Goal: Transaction & Acquisition: Purchase product/service

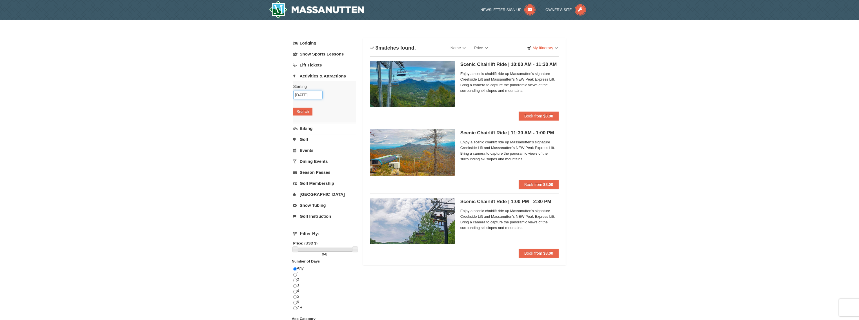
click at [318, 93] on input "[DATE]" at bounding box center [307, 95] width 29 height 8
click at [362, 149] on link "25" at bounding box center [363, 152] width 10 height 8
type input "10/25/2025"
click at [306, 110] on button "Search" at bounding box center [302, 112] width 19 height 8
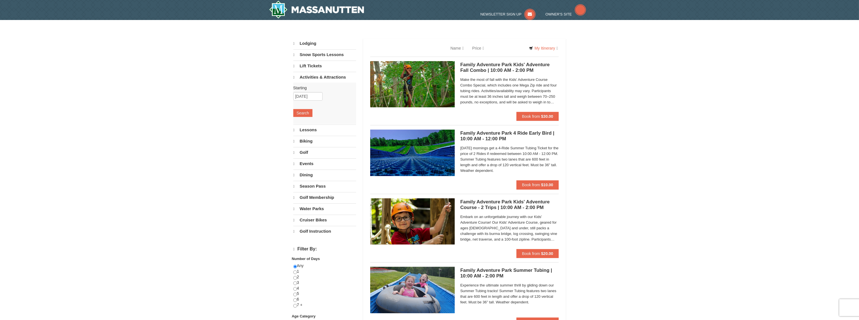
select select "10"
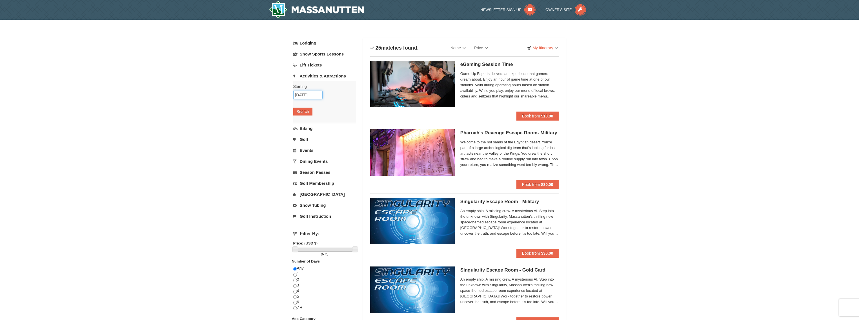
click at [304, 94] on input "10/25/2025" at bounding box center [307, 95] width 29 height 8
click at [366, 143] on link "18" at bounding box center [363, 143] width 10 height 8
type input "[DATE]"
click at [301, 109] on button "Search" at bounding box center [302, 112] width 19 height 8
select select "10"
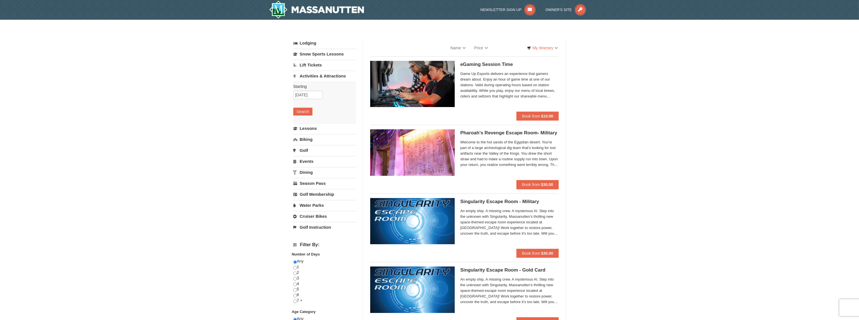
select select "10"
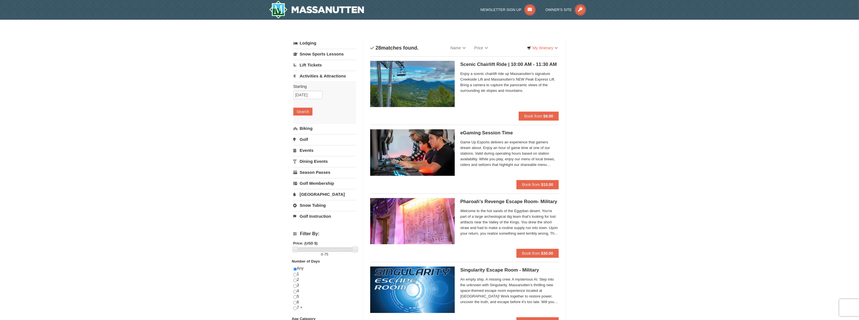
click at [520, 64] on h5 "Scenic Chairlift Ride | 10:00 AM - 11:30 AM Massanutten Scenic Chairlift Rides" at bounding box center [509, 65] width 99 height 6
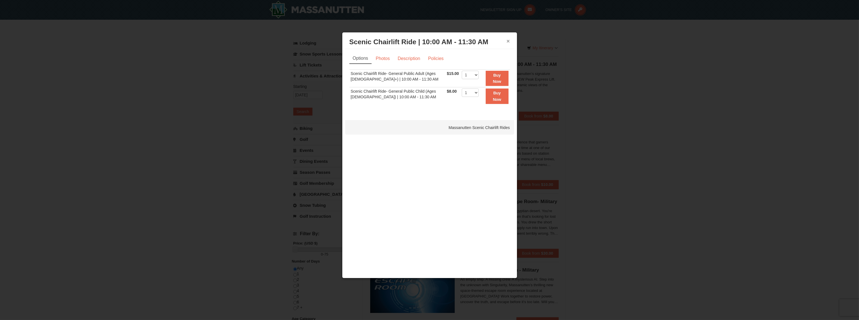
click at [508, 39] on button "×" at bounding box center [508, 41] width 3 height 6
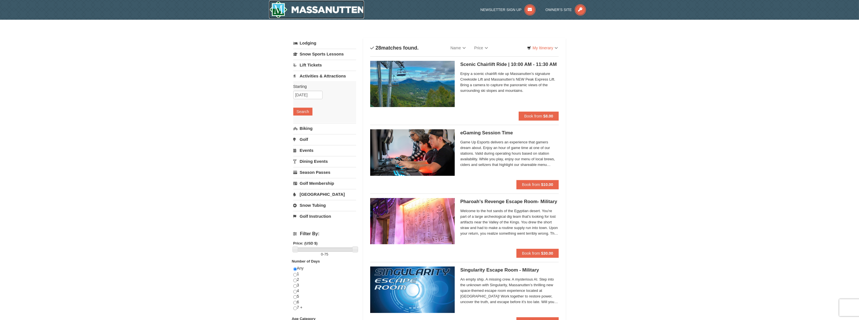
click at [304, 7] on img at bounding box center [316, 10] width 95 height 18
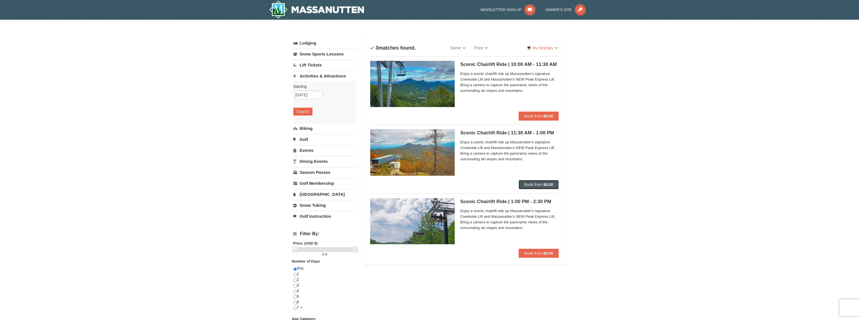
click at [550, 185] on strong "$8.00" at bounding box center [548, 184] width 10 height 5
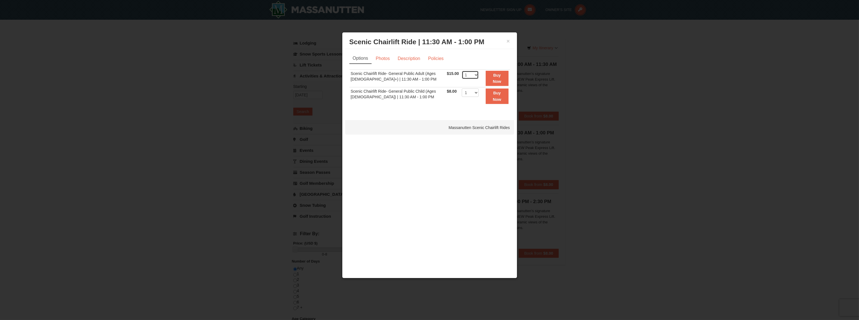
click at [475, 74] on select "1 2 3 4 5 6 7 8 9 10 11 12 13 14 15 16 17 18 19 20 21 22" at bounding box center [470, 75] width 17 height 8
select select "4"
click at [462, 71] on select "1 2 3 4 5 6 7 8 9 10 11 12 13 14 15 16 17 18 19 20 21 22" at bounding box center [470, 75] width 17 height 8
click at [497, 79] on strong "Buy Now" at bounding box center [497, 78] width 8 height 11
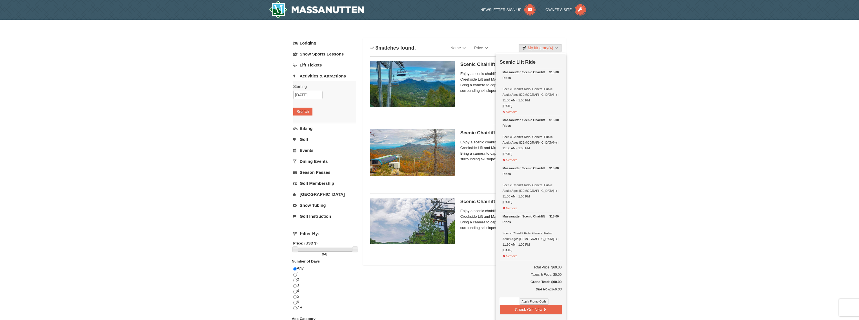
scroll to position [2, 0]
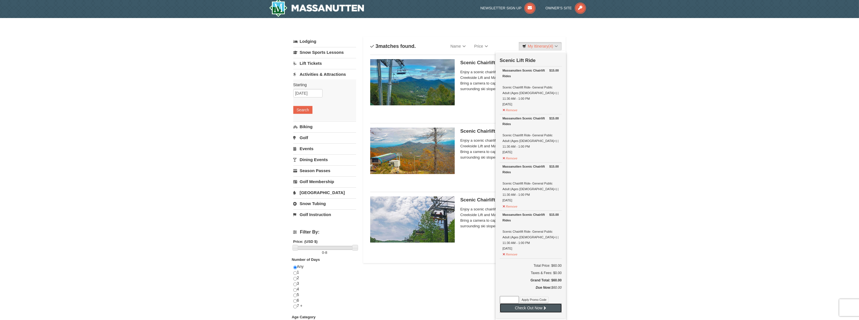
click at [538, 303] on button "Check Out Now" at bounding box center [531, 307] width 62 height 9
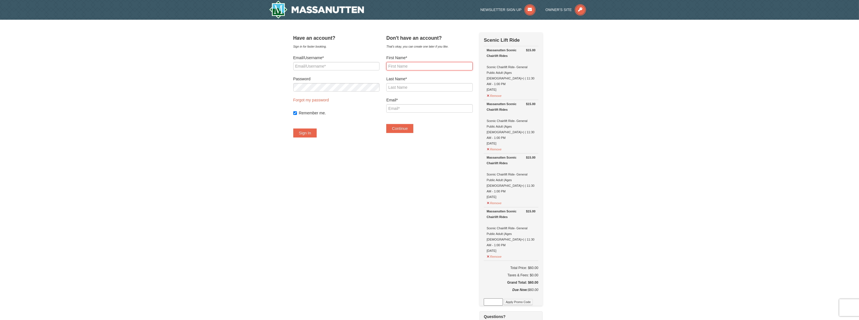
click at [410, 69] on input "First Name*" at bounding box center [429, 66] width 86 height 8
type input "Jeffrey Raymund"
click at [400, 88] on input "Last Name*" at bounding box center [429, 87] width 86 height 8
type input "Nery"
type input "[PERSON_NAME][EMAIL_ADDRESS][PERSON_NAME][DOMAIN_NAME]"
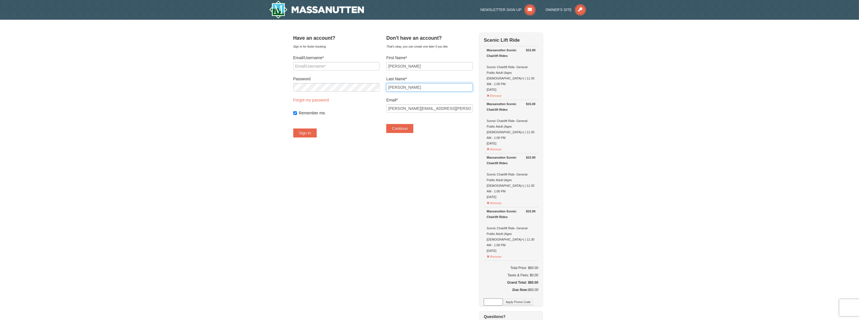
type input "Nery"
click at [442, 138] on div "Don't have an account? That's okay, you can create one later if you like. First…" at bounding box center [429, 85] width 86 height 106
click at [402, 131] on button "Continue" at bounding box center [399, 128] width 27 height 9
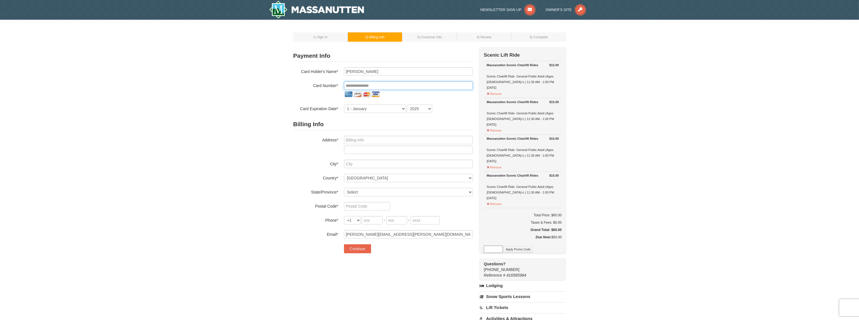
click at [436, 87] on input "tel" at bounding box center [408, 85] width 129 height 8
type input "**********"
click at [397, 107] on select "1 - [DATE] - [DATE] - [DATE] - [DATE] - [DATE] - [DATE] - [DATE] - [DATE] - [DA…" at bounding box center [375, 109] width 62 height 8
select select "12"
click at [344, 105] on select "1 - [DATE] - [DATE] - [DATE] - [DATE] - [DATE] - [DATE] - [DATE] - [DATE] - [DA…" at bounding box center [375, 109] width 62 height 8
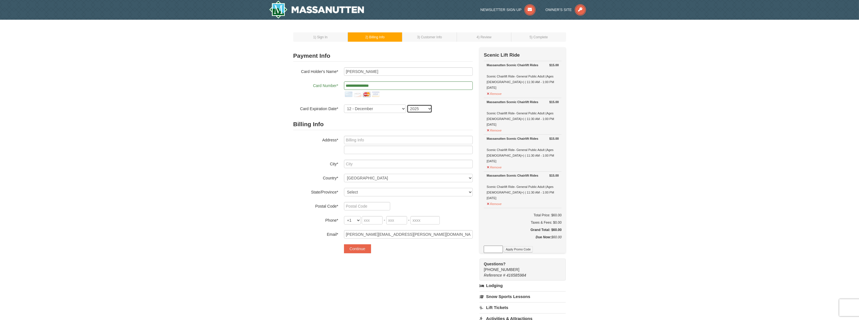
click at [423, 107] on select "2025 2026 2027 2028 2029 2030 2031 2032 2033 2034" at bounding box center [419, 109] width 25 height 8
select select "2029"
click at [407, 105] on select "2025 2026 2027 2028 2029 2030 2031 2032 2033 2034" at bounding box center [419, 109] width 25 height 8
click at [366, 139] on input "text" at bounding box center [408, 140] width 129 height 8
type input "14127 Lotus Ln"
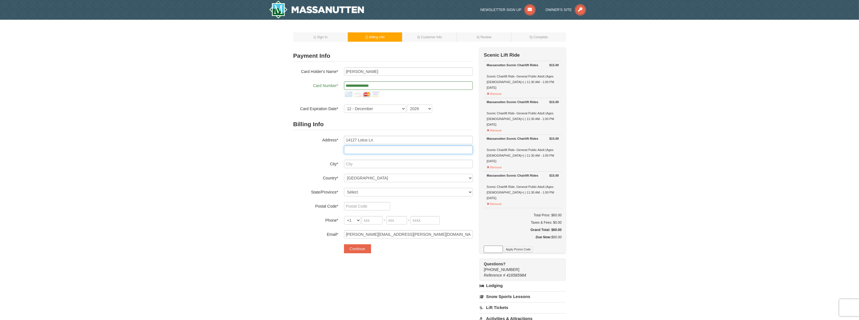
type input "Apt. 1815"
type input "Centreville"
select select "VA"
type input "20120"
type input "571"
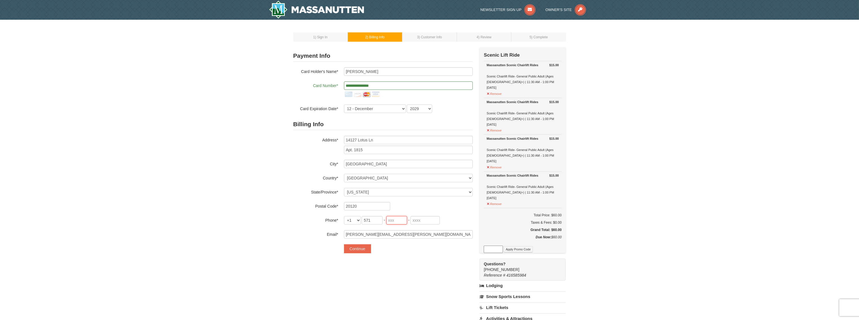
type input "315"
type input "9174"
drag, startPoint x: 429, startPoint y: 217, endPoint x: 337, endPoint y: 214, distance: 92.5
click at [337, 214] on div "Billing Info Address* 14127 Lotus Ln Apt. 1815 City* Centreville Country* -----…" at bounding box center [383, 179] width 180 height 120
click at [378, 222] on input "571" at bounding box center [372, 220] width 21 height 8
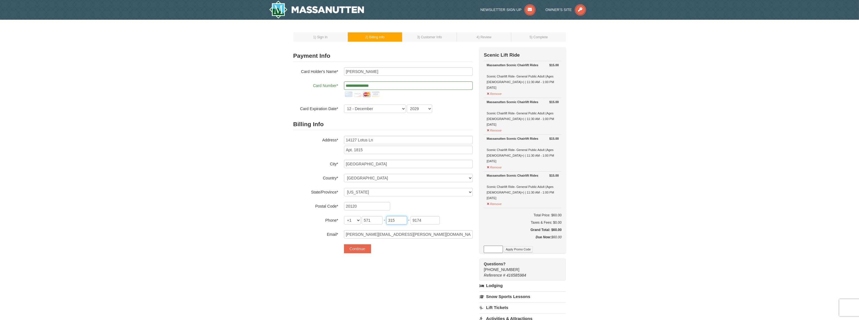
click at [396, 219] on input "315" at bounding box center [396, 220] width 21 height 8
type input "3"
type input "732"
drag, startPoint x: 429, startPoint y: 221, endPoint x: 401, endPoint y: 221, distance: 28.5
click at [401, 221] on span "571 - 732 - 9174" at bounding box center [401, 220] width 78 height 5
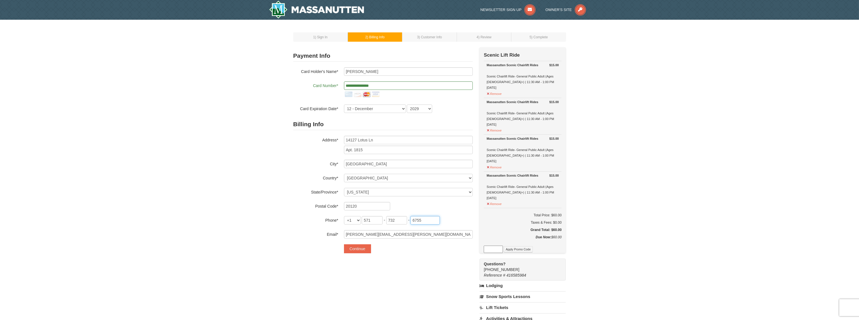
type input "6755"
click at [409, 271] on div "**********" at bounding box center [429, 237] width 273 height 381
click at [366, 245] on button "Continue" at bounding box center [357, 248] width 27 height 9
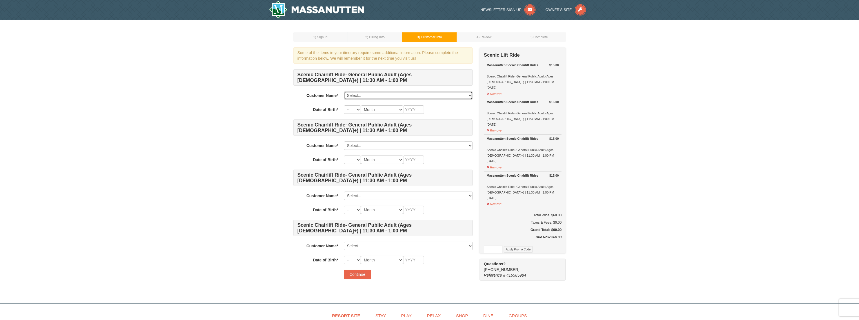
click at [470, 94] on select "Select... [PERSON_NAME] Add New..." at bounding box center [408, 95] width 129 height 8
select select "28360987"
click at [344, 91] on select "Select... [PERSON_NAME] Add New..." at bounding box center [408, 95] width 129 height 8
click at [358, 109] on select "-- 01 02 03 04 05 06 07 08 09 10 11 12 13 14 15 16 17 18 19 20 21 22 23 24 25 2…" at bounding box center [352, 109] width 17 height 8
select select "23"
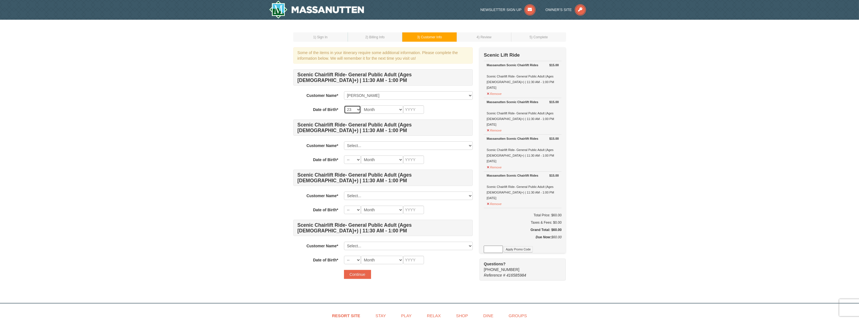
click at [344, 105] on select "-- 01 02 03 04 05 06 07 08 09 10 11 12 13 14 15 16 17 18 19 20 21 22 23 24 25 2…" at bounding box center [352, 109] width 17 height 8
click at [391, 107] on select "Month January February March April May June July August September October Novem…" at bounding box center [382, 109] width 42 height 8
select select "06"
click at [361, 105] on select "Month January February March April May June July August September October Novem…" at bounding box center [382, 109] width 42 height 8
click at [410, 112] on input "text" at bounding box center [413, 109] width 21 height 8
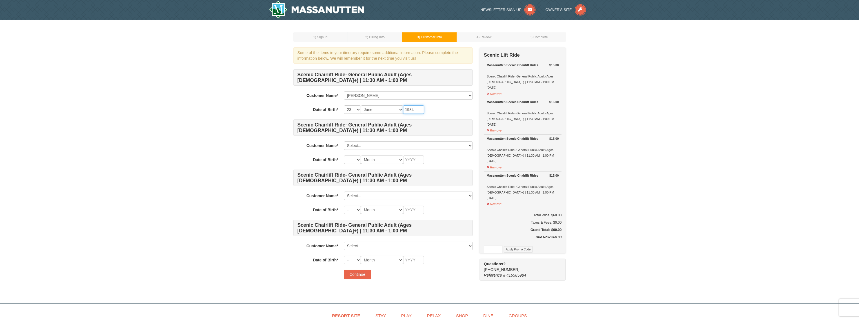
type input "1984"
click at [639, 148] on div "1 ) Sign In 2 ) Billing Info 3 ) Customer Info ) Review ×" at bounding box center [429, 159] width 859 height 278
click at [375, 145] on select "Select... [PERSON_NAME] Add New..." at bounding box center [408, 145] width 129 height 8
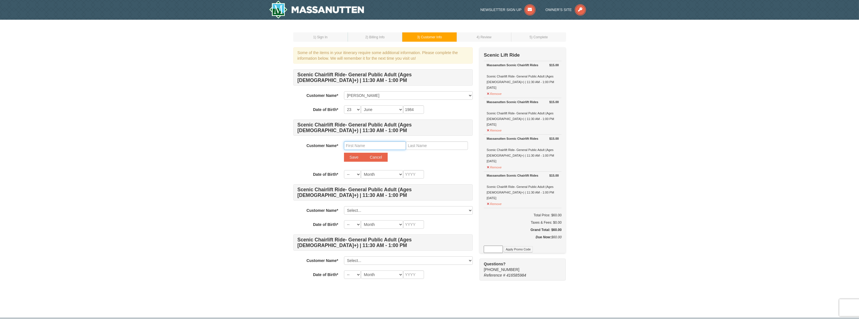
click at [366, 145] on input "text" at bounding box center [375, 145] width 62 height 8
type input "[PERSON_NAME] [PERSON_NAME]"
type input "[PERSON_NAME]"
click at [349, 172] on select "-- 01 02 03 04 05 06 07 08 09 10 11 12 13 14 15 16 17 18 19 20 21 22 23 24 25 2…" at bounding box center [352, 174] width 17 height 8
select select "01"
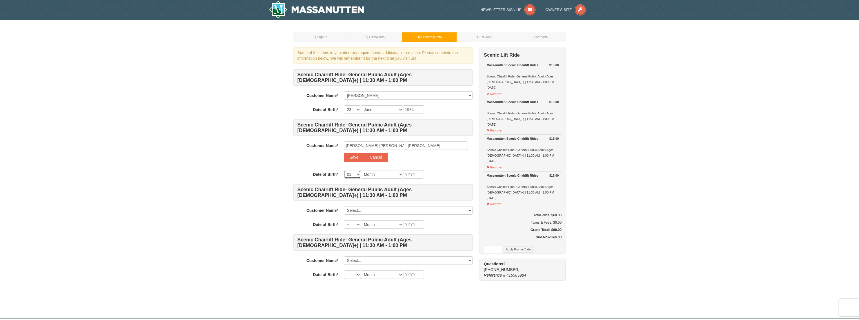
click at [344, 170] on select "-- 01 02 03 04 05 06 07 08 09 10 11 12 13 14 15 16 17 18 19 20 21 22 23 24 25 2…" at bounding box center [352, 174] width 17 height 8
click at [369, 175] on select "Month January February March April May June July August September October Novem…" at bounding box center [382, 174] width 42 height 8
select select "09"
click at [361, 170] on select "Month January February March April May June July August September October Novem…" at bounding box center [382, 174] width 42 height 8
click at [409, 175] on input "text" at bounding box center [413, 174] width 21 height 8
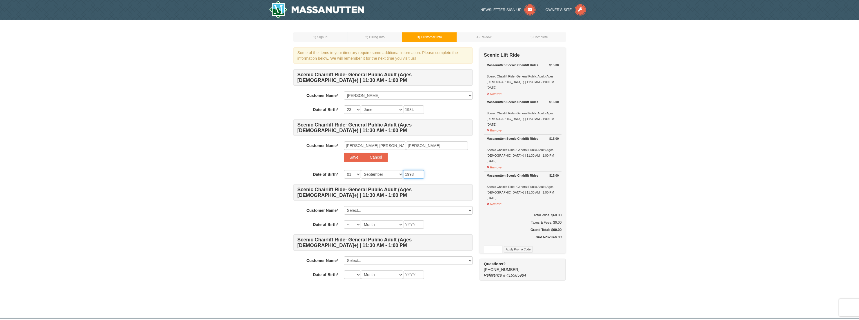
type input "1993"
click at [630, 177] on div "1 ) Sign In 2 ) Billing Info 3 ) Customer Info ) Review ×" at bounding box center [429, 166] width 859 height 293
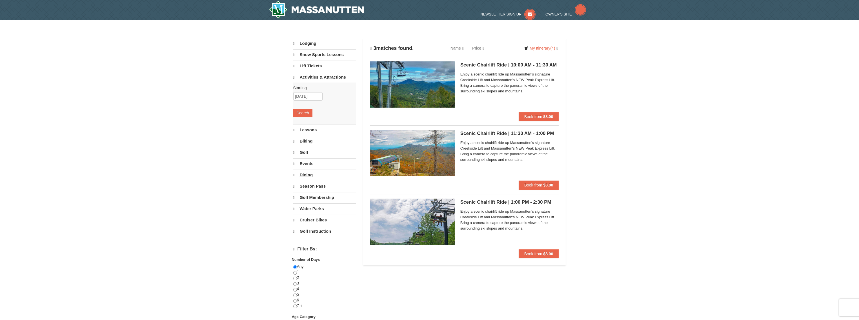
select select "10"
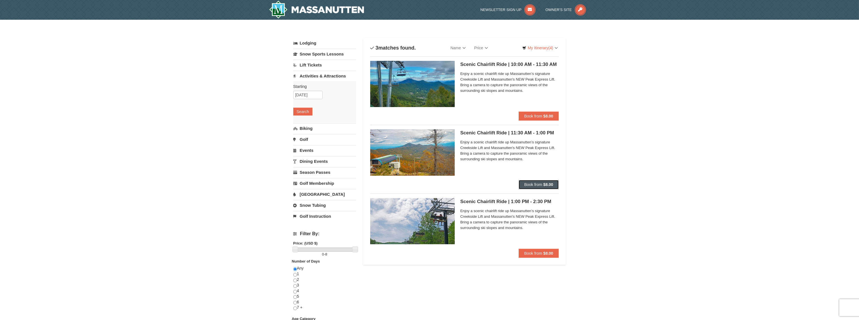
click at [546, 185] on strong "$8.00" at bounding box center [548, 184] width 10 height 5
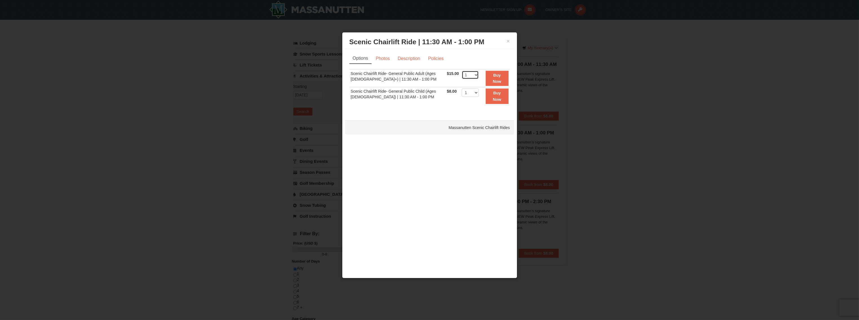
click at [473, 74] on select "1 2 3 4 5 6 7 8 9 10 11 12 13 14 15 16 17 18 19 20 21 22" at bounding box center [470, 75] width 17 height 8
select select "4"
click at [462, 71] on select "1 2 3 4 5 6 7 8 9 10 11 12 13 14 15 16 17 18 19 20 21 22" at bounding box center [470, 75] width 17 height 8
click at [506, 76] on button "Buy Now" at bounding box center [497, 78] width 23 height 15
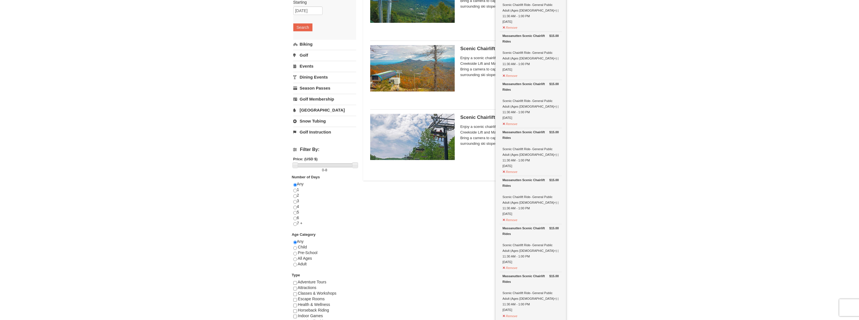
scroll to position [171, 0]
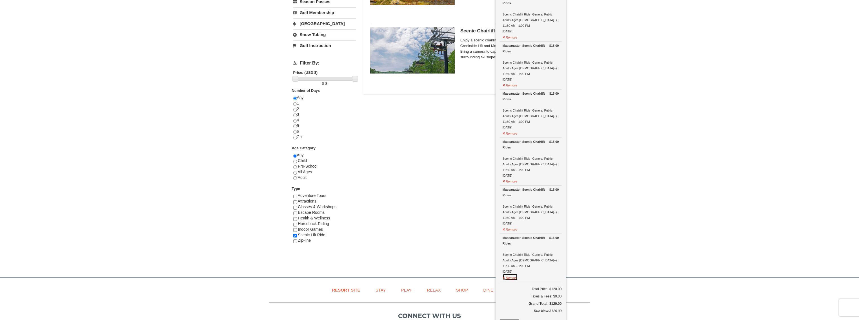
click at [512, 274] on button "Remove" at bounding box center [510, 277] width 15 height 7
click at [511, 225] on button "Remove" at bounding box center [510, 228] width 15 height 7
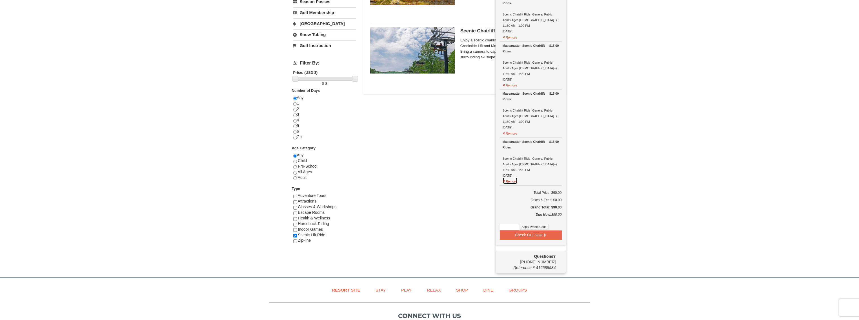
click at [509, 177] on button "Remove" at bounding box center [510, 180] width 15 height 7
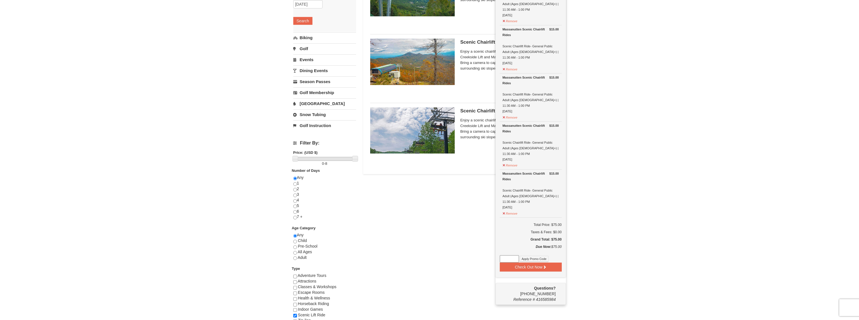
scroll to position [86, 0]
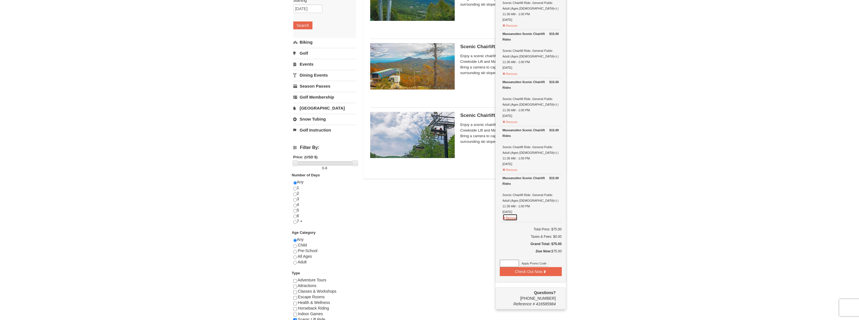
click at [511, 214] on button "Remove" at bounding box center [510, 217] width 15 height 7
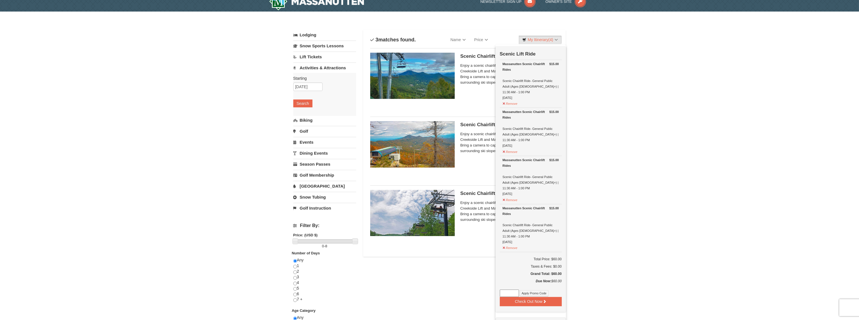
scroll to position [0, 0]
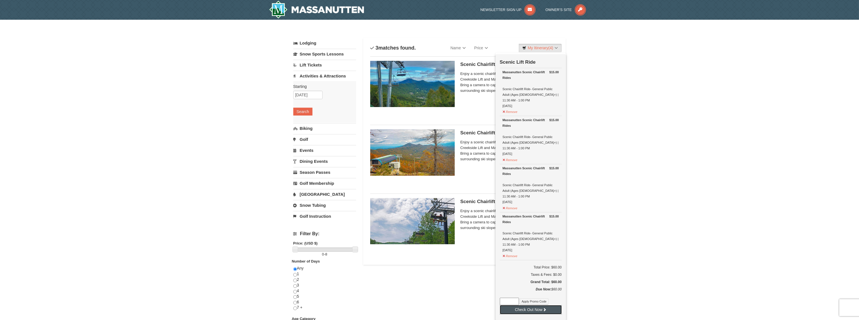
click at [541, 305] on button "Check Out Now" at bounding box center [531, 309] width 62 height 9
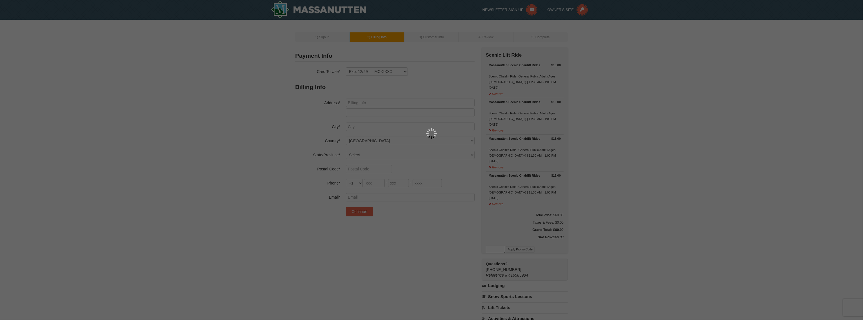
type input "14127 Lotus Ln"
type input "Apt. 1815"
type input "Centreville"
select select "VA"
type input "20120"
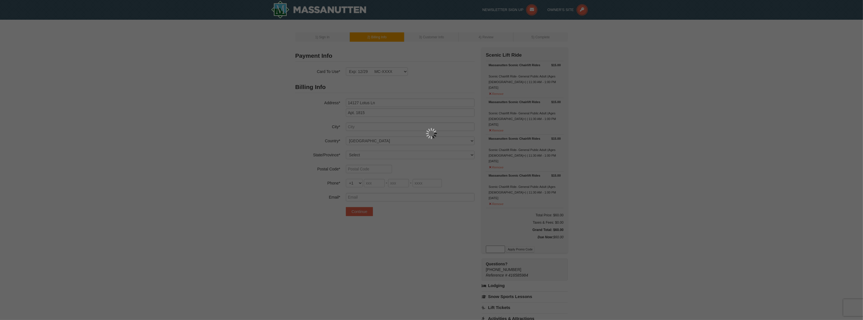
type input "571"
type input "732"
type input "6755"
type input "[PERSON_NAME][EMAIL_ADDRESS][PERSON_NAME][DOMAIN_NAME]"
select select "10"
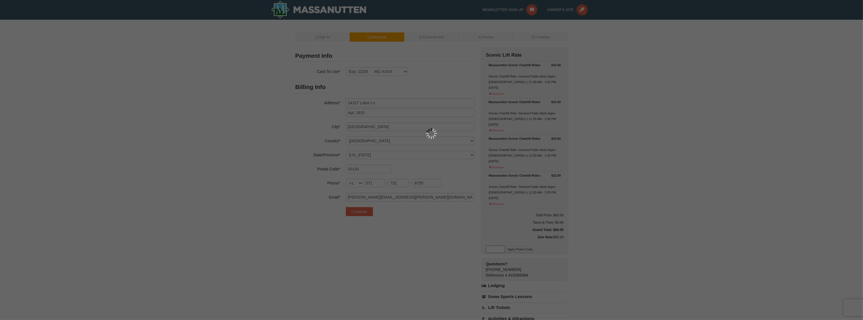
select select "10"
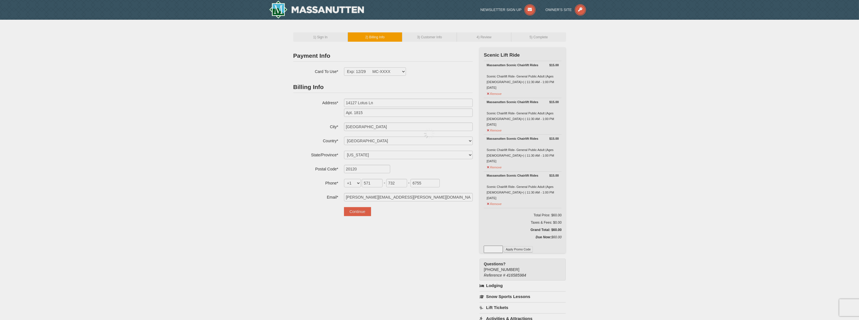
select select "10"
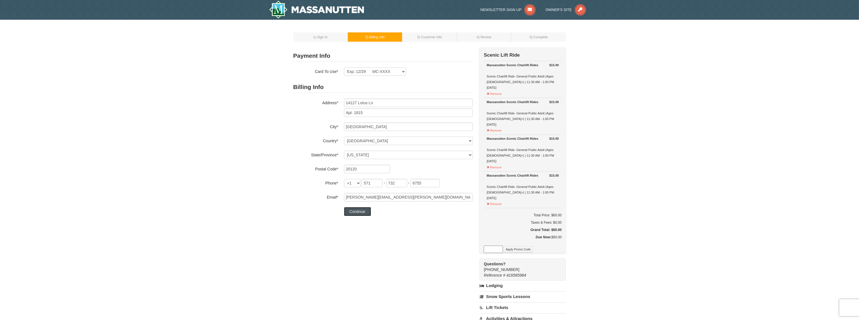
click at [361, 213] on button "Continue" at bounding box center [357, 211] width 27 height 9
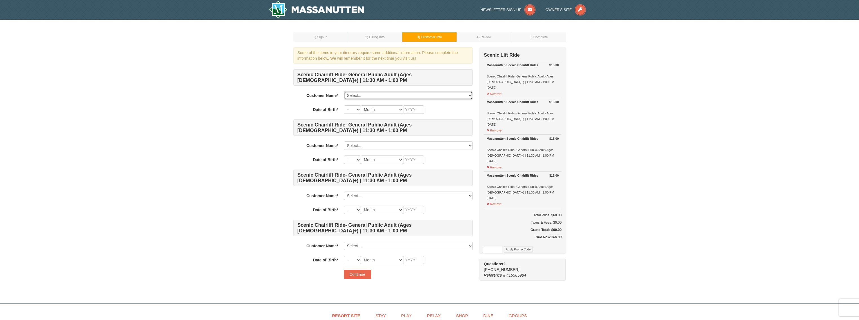
click at [394, 91] on select "Select... [PERSON_NAME] Add New..." at bounding box center [408, 95] width 129 height 8
select select "28360987"
click at [344, 91] on select "Select... [PERSON_NAME] Add New..." at bounding box center [408, 95] width 129 height 8
click at [354, 108] on select "-- 01 02 03 04 05 06 07 08 09 10 11 12 13 14 15 16 17 18 19 20 21 22 23 24 25 2…" at bounding box center [352, 109] width 17 height 8
select select "23"
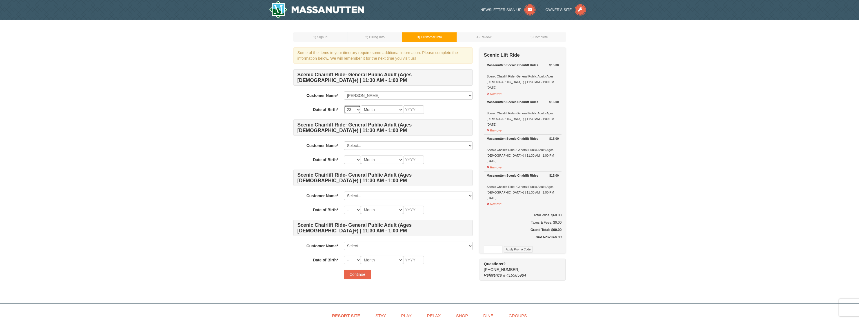
click at [344, 105] on select "-- 01 02 03 04 05 06 07 08 09 10 11 12 13 14 15 16 17 18 19 20 21 22 23 24 25 2…" at bounding box center [352, 109] width 17 height 8
click at [387, 107] on select "Month January February March April May June July August September October Novem…" at bounding box center [382, 109] width 42 height 8
select select "06"
click at [361, 105] on select "Month January February March April May June July August September October Novem…" at bounding box center [382, 109] width 42 height 8
click at [419, 109] on input "text" at bounding box center [413, 109] width 21 height 8
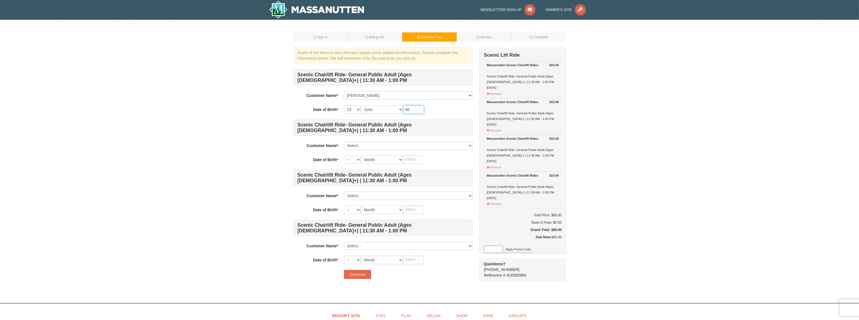
type input "9"
type input "1984"
click at [418, 141] on select "Select... [PERSON_NAME] Add New..." at bounding box center [408, 145] width 129 height 8
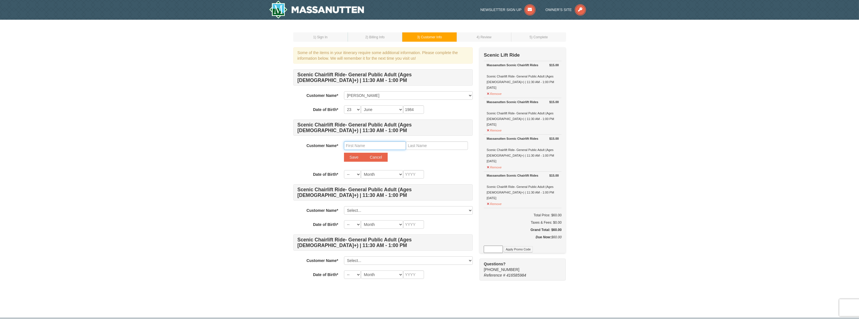
click at [389, 144] on input "text" at bounding box center [375, 145] width 62 height 8
type input "[PERSON_NAME] [PERSON_NAME]"
type input "[PERSON_NAME]"
type input "1993"
click at [354, 171] on select "-- 01 02 03 04 05 06 07 08 09 10 11 12 13 14 15 16 17 18 19 20 21 22 23 24 25 2…" at bounding box center [352, 174] width 17 height 8
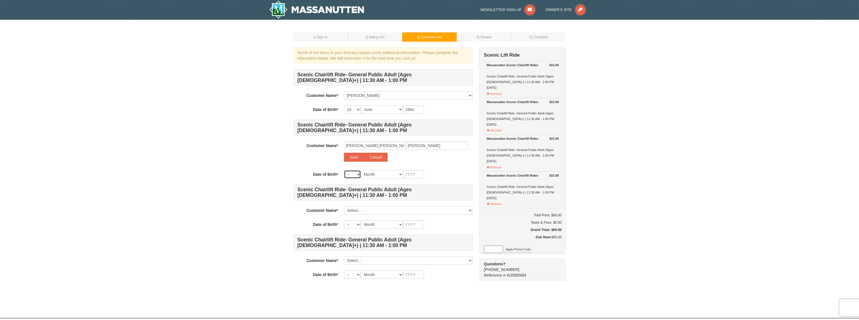
select select "01"
click at [344, 170] on select "-- 01 02 03 04 05 06 07 08 09 10 11 12 13 14 15 16 17 18 19 20 21 22 23 24 25 2…" at bounding box center [352, 174] width 17 height 8
click at [371, 173] on select "Month January February March April May June July August September October Novem…" at bounding box center [382, 174] width 42 height 8
select select "09"
click at [361, 170] on select "Month January February March April May June July August September October Novem…" at bounding box center [382, 174] width 42 height 8
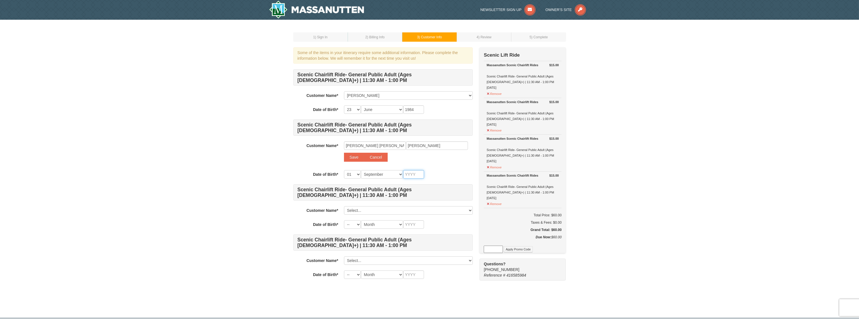
click at [413, 174] on input "text" at bounding box center [413, 174] width 21 height 8
type input "1993"
click at [444, 172] on div "-- 01 02 03 04 05 06 07 08 09 10 11 12 13 14 15 16 17 18 19 20 21 22 23 24 25 2…" at bounding box center [408, 174] width 129 height 8
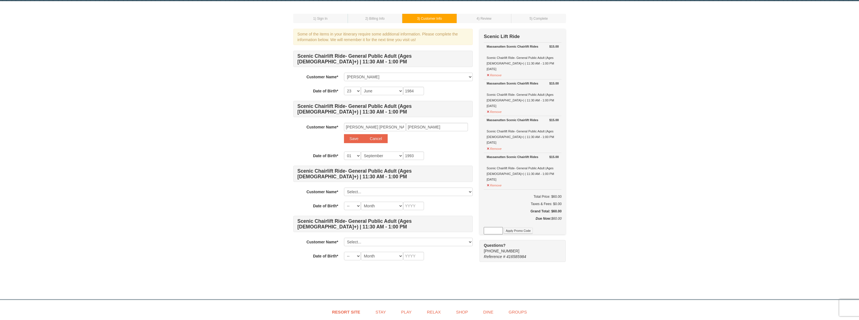
scroll to position [28, 0]
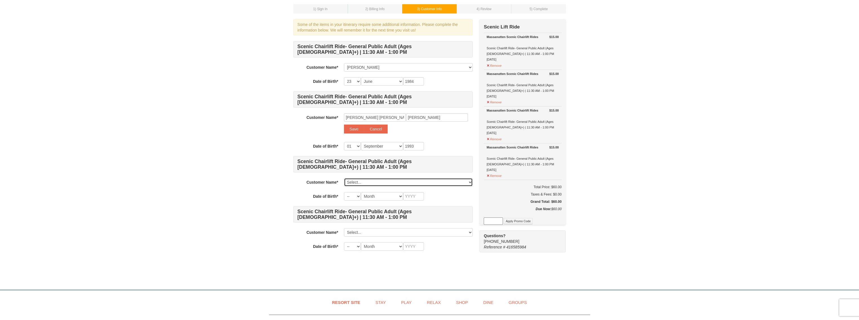
click at [436, 180] on select "Select... Jeffrey Raymund Nery Add New..." at bounding box center [408, 182] width 129 height 8
select select
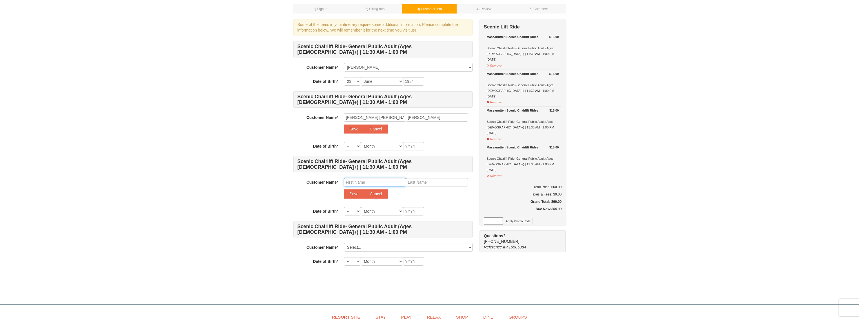
click at [374, 183] on input "text" at bounding box center [375, 182] width 62 height 8
type input "Mary Ann"
type input "Amigleo"
click at [356, 210] on select "-- 01 02 03 04 05 06 07 08 09 10 11 12 13 14 15 16 17 18 19 20 21 22 23 24 25 2…" at bounding box center [352, 211] width 17 height 8
click at [377, 245] on select "Select... Jeffrey Raymund Nery Add New..." at bounding box center [408, 247] width 129 height 8
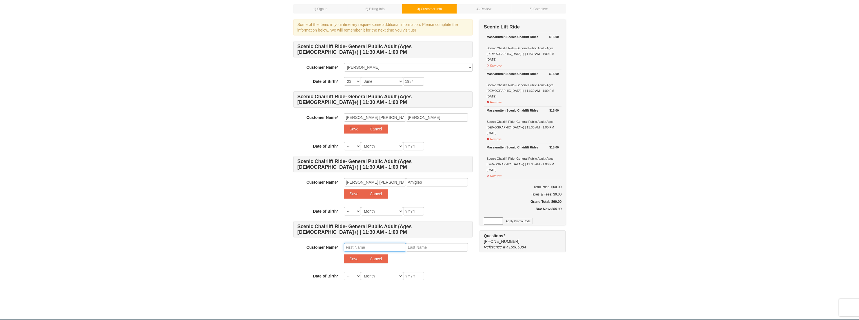
click at [358, 246] on input "text" at bounding box center [375, 247] width 62 height 8
type input "Elmer"
type input "Amigleo"
click at [355, 210] on select "-- 01 02 03 04 05 06 07 08 09 10 11 12 13 14 15 16 17 18 19 20 21 22 23 24 25 2…" at bounding box center [352, 211] width 17 height 8
select select "07"
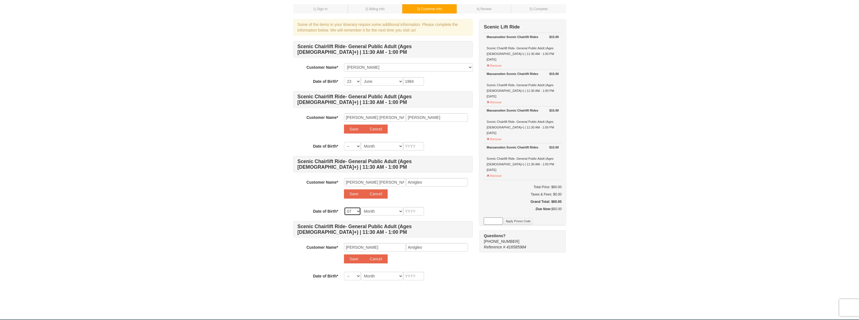
click at [344, 207] on select "-- 01 02 03 04 05 06 07 08 09 10 11 12 13 14 15 16 17 18 19 20 21 22 23 24 25 2…" at bounding box center [352, 211] width 17 height 8
select select "07"
click at [357, 210] on select "-- 01 02 03 04 05 06 07 08 09 10 11 12 13 14 15 16 17 18 19 20 21 22 23 24 25 2…" at bounding box center [352, 211] width 17 height 8
select select "21"
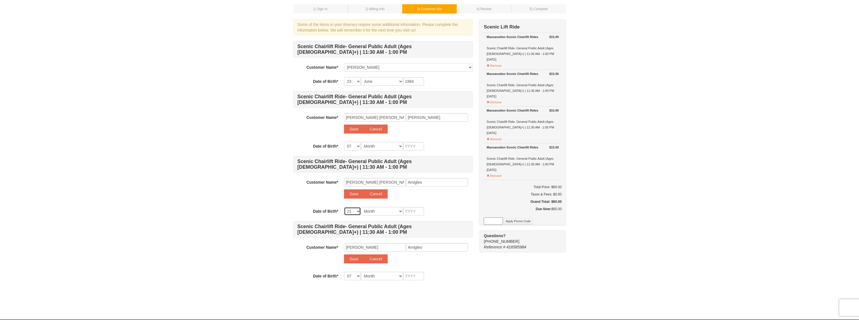
click at [344, 207] on select "-- 01 02 03 04 05 06 07 08 09 10 11 12 13 14 15 16 17 18 19 20 21 22 23 24 25 2…" at bounding box center [352, 211] width 17 height 8
select select "21"
click at [370, 210] on select "Month January February March April May June July August September October Novem…" at bounding box center [382, 211] width 42 height 8
select select "07"
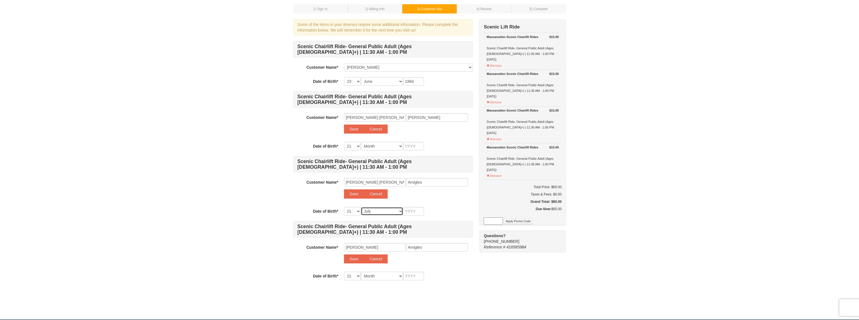
click at [361, 207] on select "Month January February March April May June July August September October Novem…" at bounding box center [382, 211] width 42 height 8
select select "07"
click at [413, 212] on input "text" at bounding box center [413, 211] width 21 height 8
type input "1"
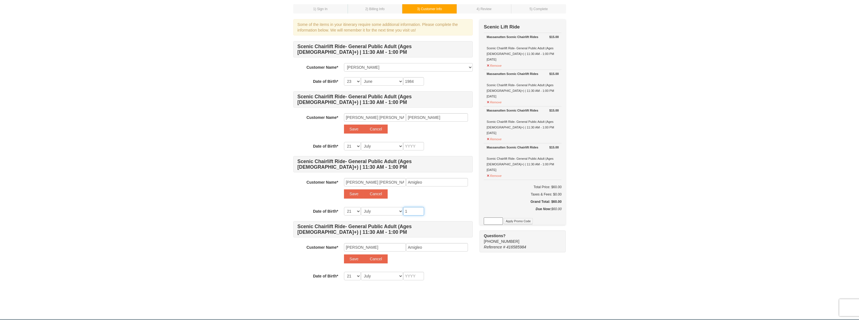
type input "1"
type input "19"
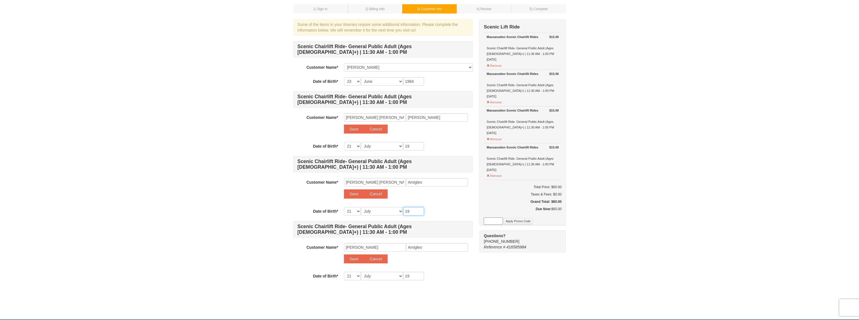
type input "198"
type input "1981"
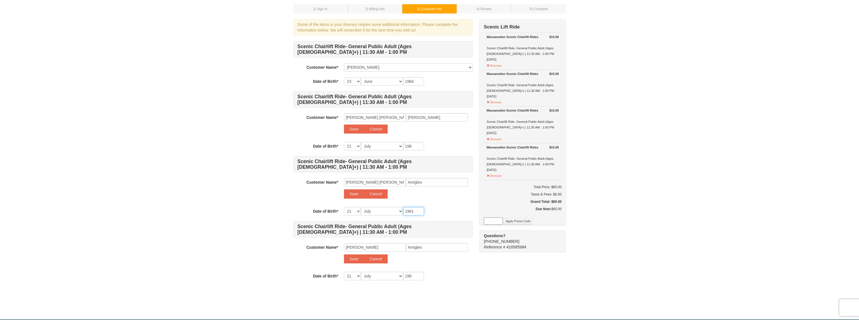
type input "1981"
click at [351, 277] on select "-- 01 02 03 04 05 06 07 08 09 10 11 12 13 14 15 16 17 18 19 20 21 22 23 24 25 2…" at bounding box center [352, 276] width 17 height 8
select select "16"
click at [344, 272] on select "-- 01 02 03 04 05 06 07 08 09 10 11 12 13 14 15 16 17 18 19 20 21 22 23 24 25 2…" at bounding box center [352, 276] width 17 height 8
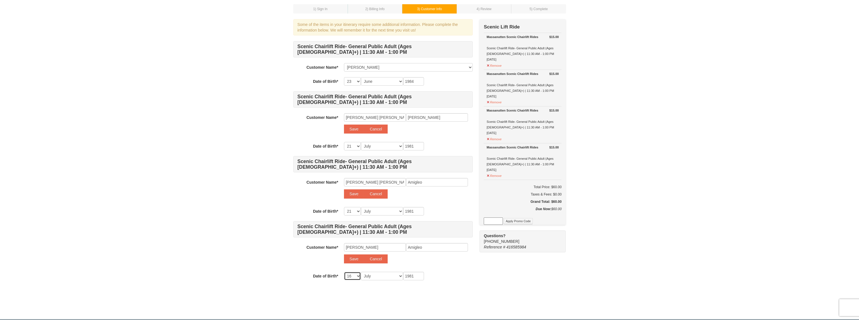
select select "16"
click at [370, 276] on select "Month January February March April May June July August September October Novem…" at bounding box center [382, 276] width 42 height 8
select select "01"
click at [361, 272] on select "Month January February March April May June July August September October Novem…" at bounding box center [382, 276] width 42 height 8
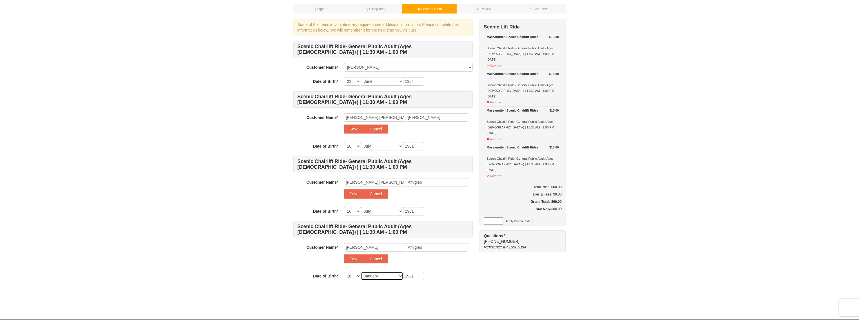
select select "01"
click at [451, 271] on div "Scenic Chairlift Ride- General Public Adult (Ages 13+) | 11:30 AM - 1:00 PM Cus…" at bounding box center [383, 160] width 180 height 239
click at [358, 145] on select "-- 01 02 03 04 05 06 07 08 09 10 11 12 13 14 15 16 17 18 19 20 21 22 23 24 25 2…" at bounding box center [352, 146] width 17 height 8
select select "01"
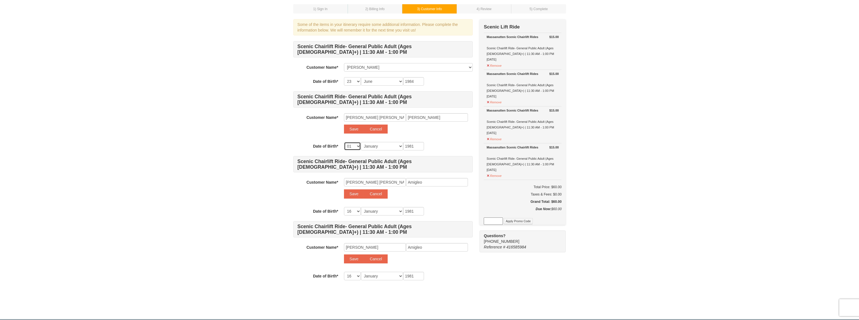
click at [344, 142] on select "-- 01 02 03 04 05 06 07 08 09 10 11 12 13 14 15 16 17 18 19 20 21 22 23 24 25 2…" at bounding box center [352, 146] width 17 height 8
select select "01"
click at [378, 146] on select "Month January February March April May June July August September October Novem…" at bounding box center [382, 146] width 42 height 8
select select "09"
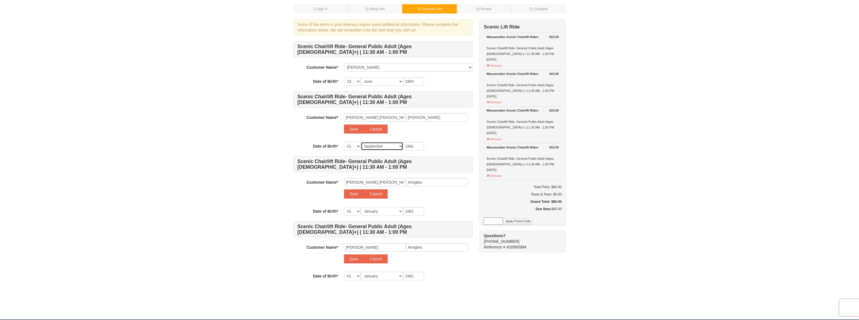
click at [361, 142] on select "Month January February March April May June July August September October Novem…" at bounding box center [382, 146] width 42 height 8
select select "09"
click at [419, 144] on input "1981" at bounding box center [413, 146] width 21 height 8
type input "198"
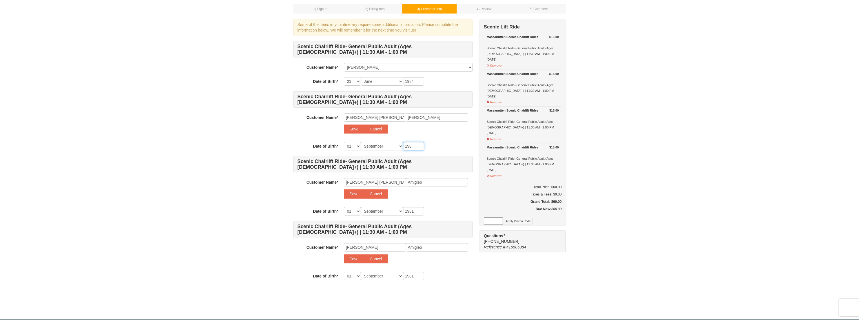
type input "198"
type input "19"
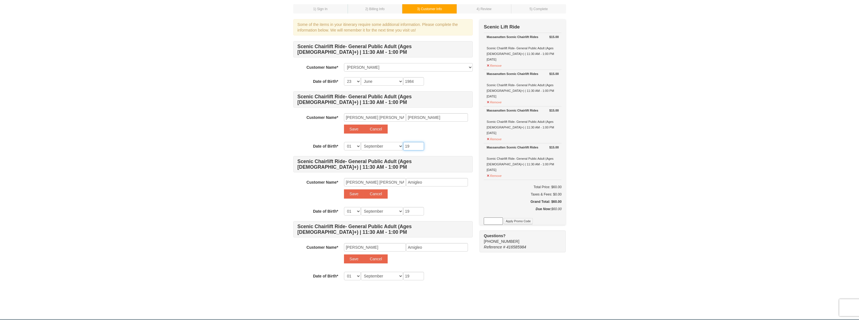
type input "1"
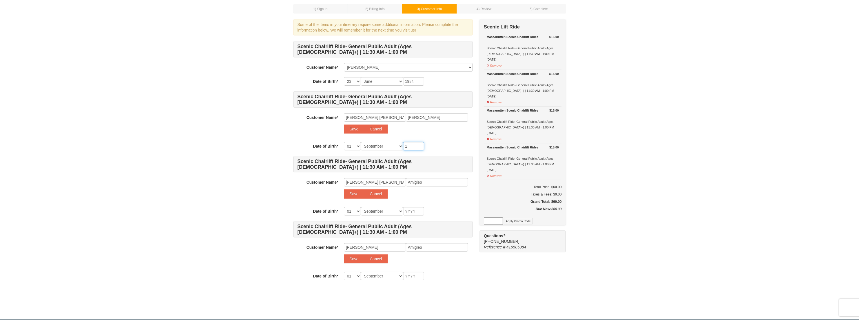
type input "1"
type input "19"
type input "199"
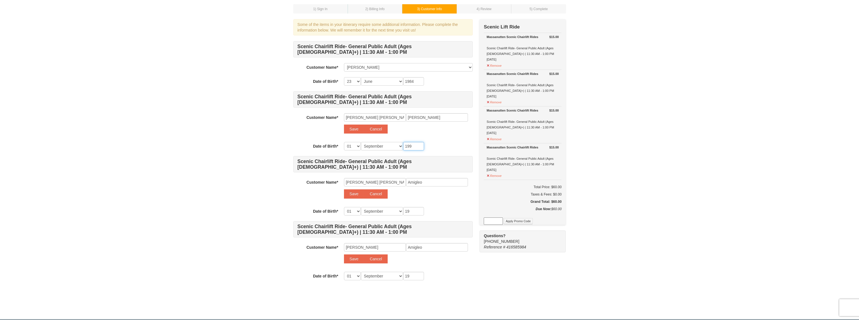
type input "199"
type input "1993"
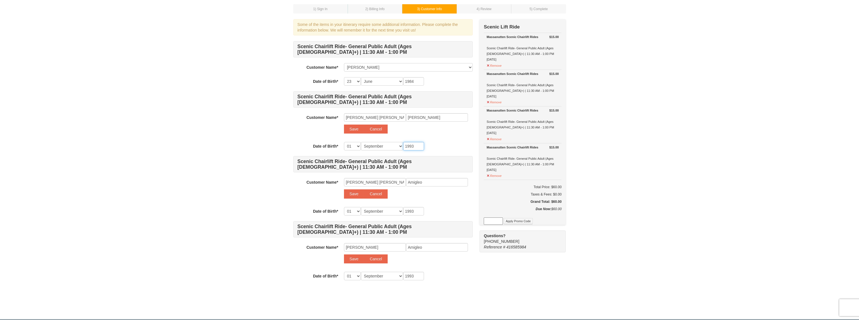
type input "1993"
click at [443, 134] on div "Customer Name* Select... Jeffrey Raymund Nery Add New... Karen Anne Nery Save C…" at bounding box center [383, 124] width 180 height 23
click at [354, 130] on button "Save" at bounding box center [354, 129] width 20 height 9
select select
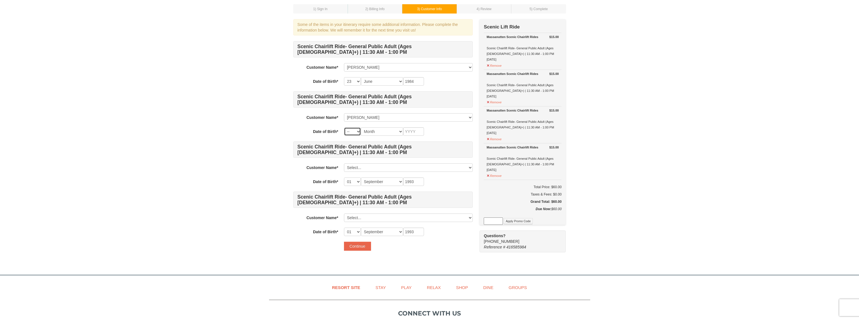
click at [356, 131] on select "-- 01 02 03 04 05 06 07 08 09 10 11 12 13 14 15 16 17 18 19 20 21 22 23 24 25 2…" at bounding box center [352, 131] width 17 height 8
select select "01"
click at [344, 127] on select "-- 01 02 03 04 05 06 07 08 09 10 11 12 13 14 15 16 17 18 19 20 21 22 23 24 25 2…" at bounding box center [352, 131] width 17 height 8
click at [373, 132] on select "Month January February March April May June July August September October Novem…" at bounding box center [382, 131] width 42 height 8
select select "09"
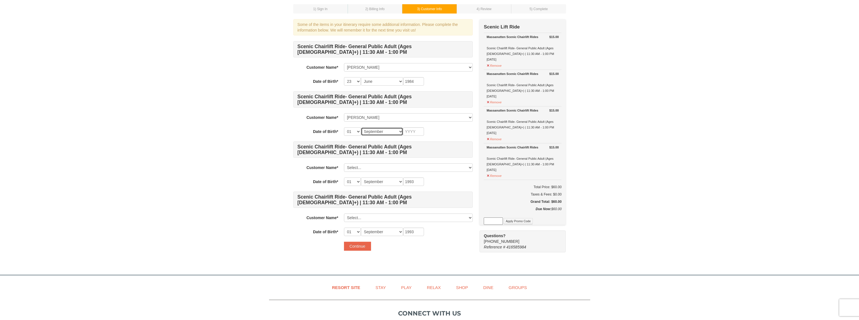
click at [361, 127] on select "Month January February March April May June July August September October Novem…" at bounding box center [382, 131] width 42 height 8
click at [417, 131] on input "text" at bounding box center [413, 131] width 21 height 8
type input "1993"
click at [444, 135] on div "-- 01 02 03 04 05 06 07 08 09 10 11 12 13 14 15 16 17 18 19 20 21 22 23 24 25 2…" at bounding box center [408, 131] width 129 height 8
click at [445, 180] on div "-- 01 02 03 04 05 06 07 08 09 10 11 12 13 14 15 16 17 18 19 20 21 22 23 24 25 2…" at bounding box center [408, 182] width 129 height 8
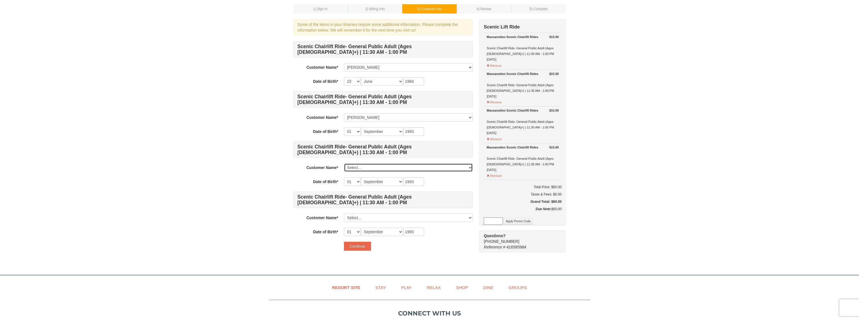
click at [448, 165] on select "Select... Jeffrey Raymund Nery Karen Anne Nery Add New..." at bounding box center [408, 167] width 129 height 8
select select
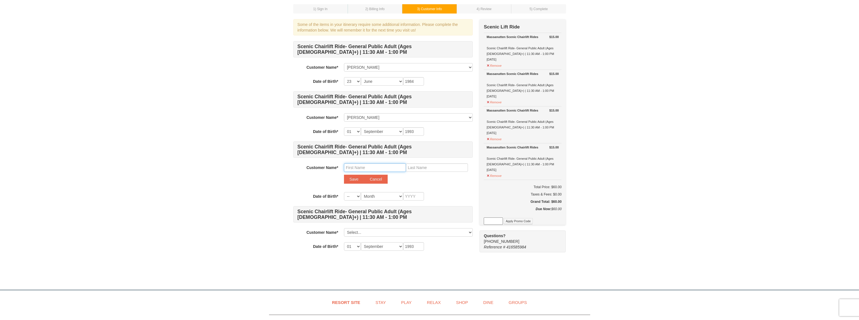
click at [365, 168] on input "text" at bounding box center [375, 167] width 62 height 8
type input "Mary Ann"
type input "Amigleo"
click at [353, 196] on select "-- 01 02 03 04 05 06 07 08 09 10 11 12 13 14 15 16 17 18 19 20 21 22 23 24 25 2…" at bounding box center [352, 196] width 17 height 8
select select "21"
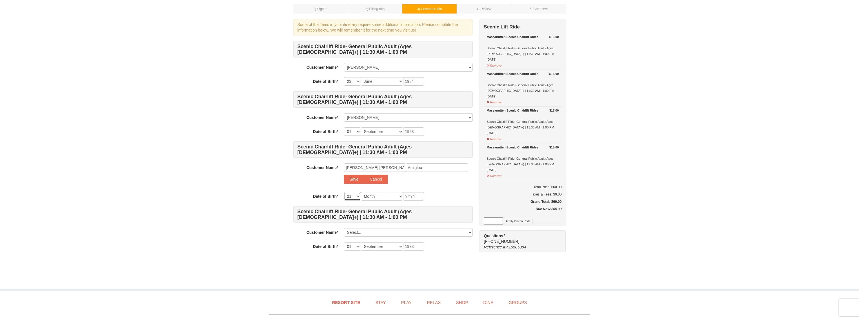
click at [344, 192] on select "-- 01 02 03 04 05 06 07 08 09 10 11 12 13 14 15 16 17 18 19 20 21 22 23 24 25 2…" at bounding box center [352, 196] width 17 height 8
click at [368, 195] on select "Month January February March April May June July August September October Novem…" at bounding box center [382, 196] width 42 height 8
select select "07"
click at [361, 192] on select "Month January February March April May June July August September October Novem…" at bounding box center [382, 196] width 42 height 8
click at [412, 196] on input "text" at bounding box center [413, 196] width 21 height 8
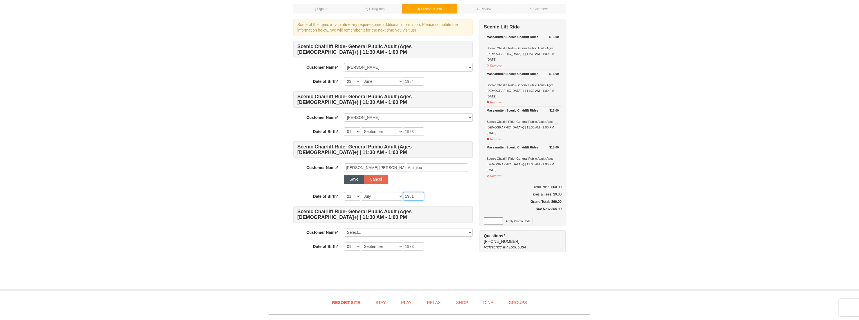
type input "1981"
click at [354, 179] on button "Save" at bounding box center [354, 179] width 20 height 9
select select
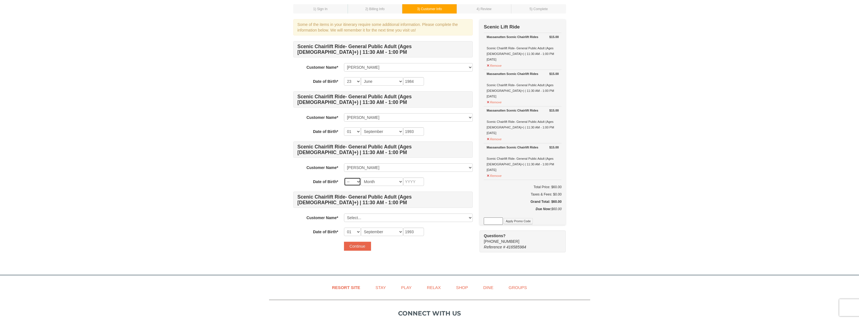
click at [354, 180] on select "-- 01 02 03 04 05 06 07 08 09 10 11 12 13 14 15 16 17 18 19 20 21 22 23 24 25 2…" at bounding box center [352, 182] width 17 height 8
select select "21"
click at [344, 178] on select "-- 01 02 03 04 05 06 07 08 09 10 11 12 13 14 15 16 17 18 19 20 21 22 23 24 25 2…" at bounding box center [352, 182] width 17 height 8
click at [384, 181] on select "Month January February March April May June July August September October Novem…" at bounding box center [382, 182] width 42 height 8
select select "07"
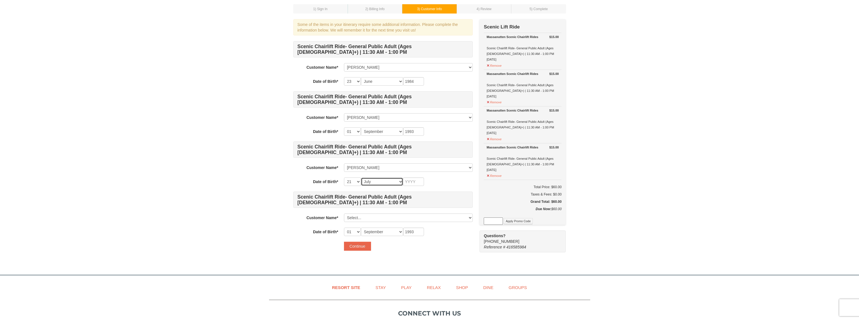
click at [361, 178] on select "Month January February March April May June July August September October Novem…" at bounding box center [382, 182] width 42 height 8
click at [415, 180] on input "text" at bounding box center [413, 182] width 21 height 8
type input "1981"
click at [449, 177] on div "Scenic Chairlift Ride- General Public Adult (Ages 13+) | 11:30 AM - 1:00 PM Cus…" at bounding box center [383, 138] width 180 height 195
click at [373, 217] on select "Select... Jeffrey Raymund Nery Karen Anne Nery Mary Ann Amigleo Add New..." at bounding box center [408, 218] width 129 height 8
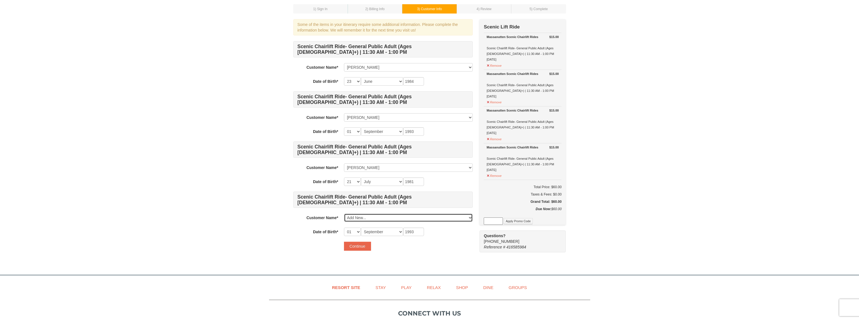
select select
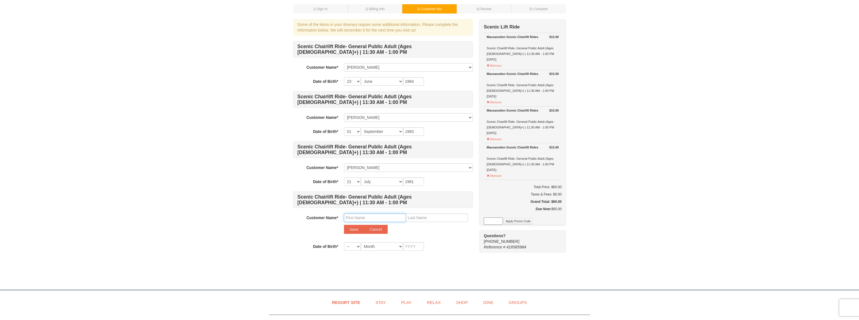
click at [369, 218] on input "text" at bounding box center [375, 218] width 62 height 8
type input "Elmer"
type input "Amigleo"
click at [353, 227] on button "Save" at bounding box center [354, 229] width 20 height 9
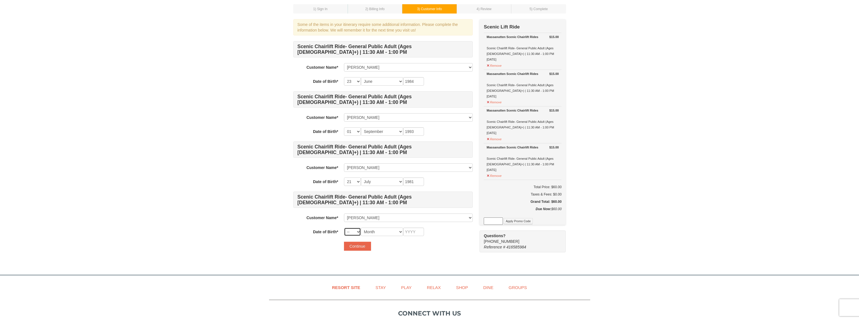
click at [357, 229] on select "-- 01 02 03 04 05 06 07 08 09 10 11 12 13 14 15 16 17 18 19 20 21 22 23 24 25 2…" at bounding box center [352, 232] width 17 height 8
select select "16"
click at [344, 228] on select "-- 01 02 03 04 05 06 07 08 09 10 11 12 13 14 15 16 17 18 19 20 21 22 23 24 25 2…" at bounding box center [352, 232] width 17 height 8
click at [371, 229] on select "Month January February March April May June July August September October Novem…" at bounding box center [382, 232] width 42 height 8
select select "01"
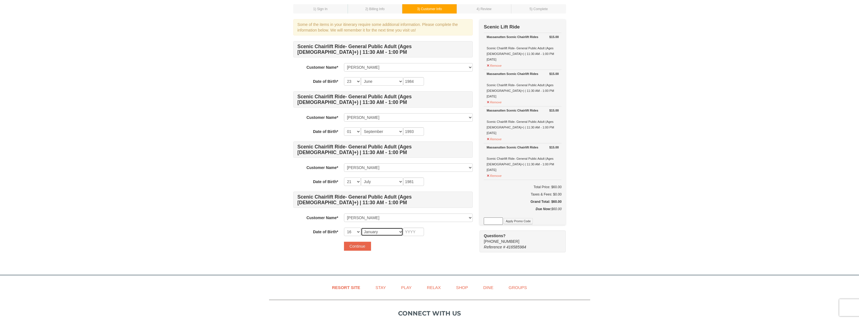
click at [361, 228] on select "Month January February March April May June July August September October Novem…" at bounding box center [382, 232] width 42 height 8
click at [410, 233] on input "text" at bounding box center [413, 232] width 21 height 8
type input "1981"
click at [356, 244] on button "Continue" at bounding box center [357, 246] width 27 height 9
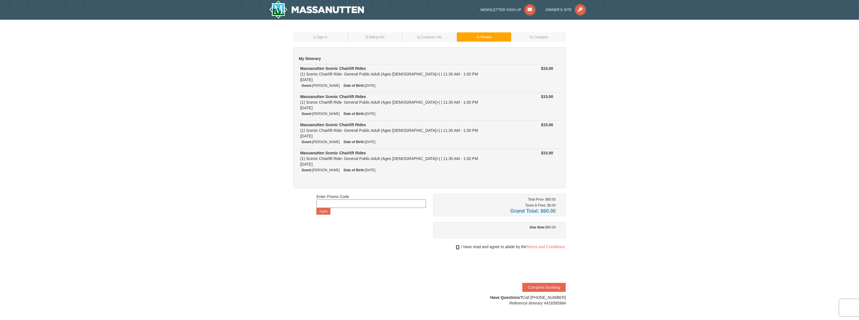
click at [458, 247] on input "checkbox" at bounding box center [458, 247] width 4 height 5
checkbox input "true"
click at [545, 286] on button "Complete Booking" at bounding box center [543, 287] width 43 height 9
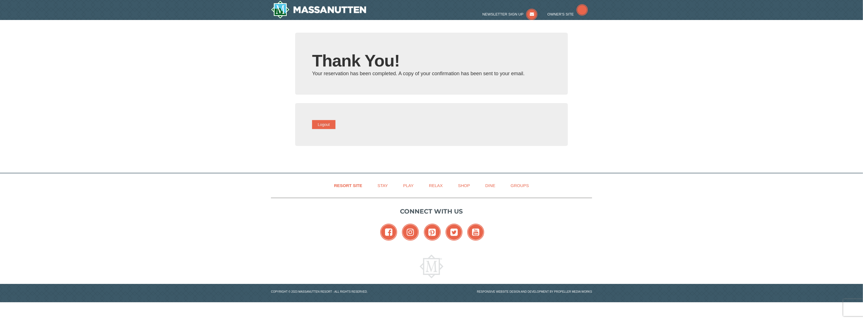
type input "[PERSON_NAME][EMAIL_ADDRESS][PERSON_NAME][DOMAIN_NAME]"
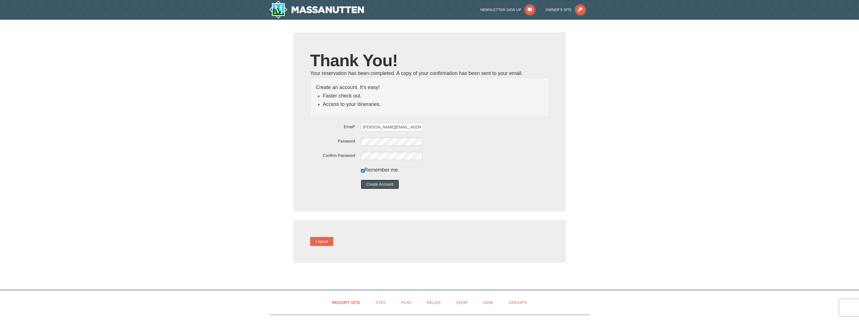
click at [385, 185] on button "Create Account" at bounding box center [380, 184] width 38 height 9
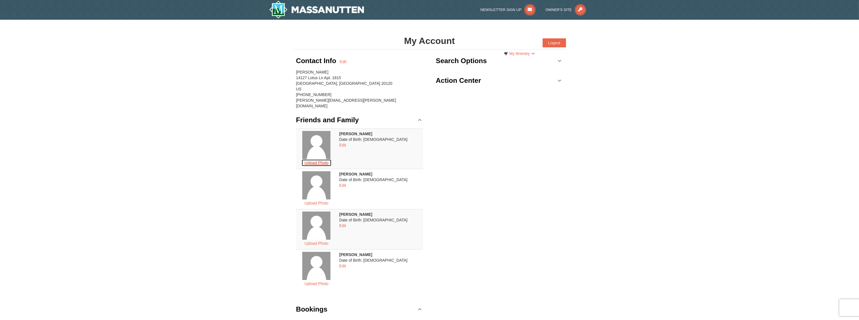
click at [323, 159] on button "Upload Photo" at bounding box center [317, 162] width 30 height 7
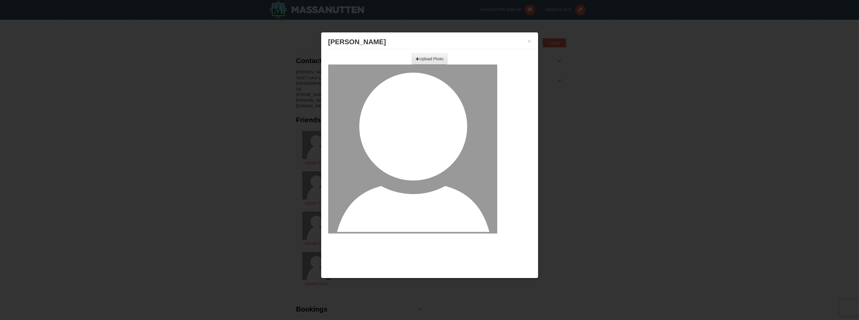
click at [418, 58] on input "file" at bounding box center [368, 57] width 160 height 8
click at [527, 39] on h3 "[PERSON_NAME]" at bounding box center [429, 42] width 203 height 8
click at [529, 40] on button "×" at bounding box center [529, 41] width 3 height 6
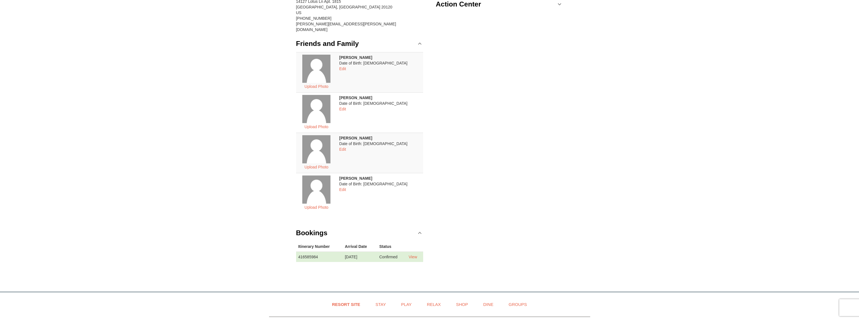
scroll to position [169, 0]
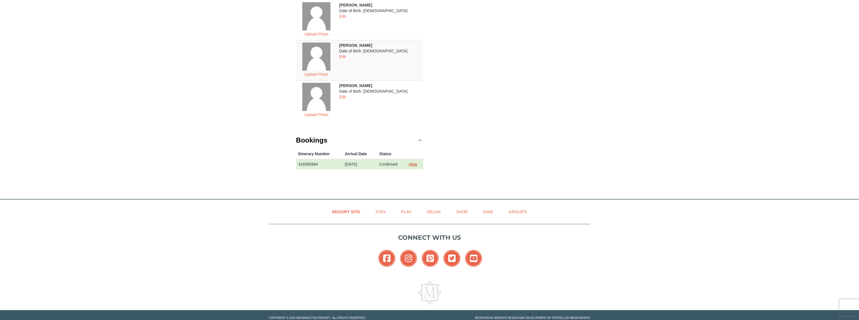
click at [414, 162] on link "View" at bounding box center [413, 164] width 8 height 5
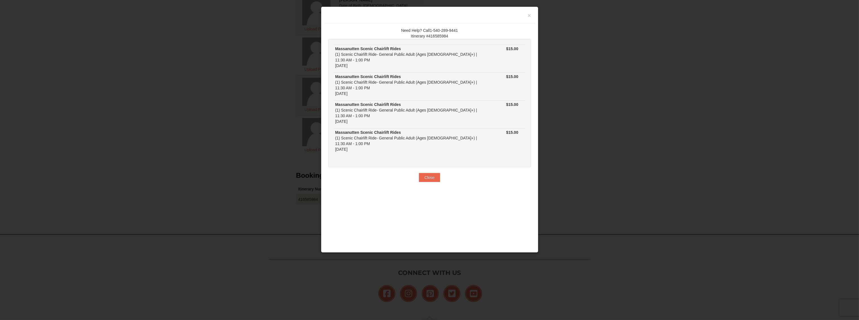
scroll to position [113, 0]
click at [431, 173] on button "Close" at bounding box center [429, 177] width 21 height 9
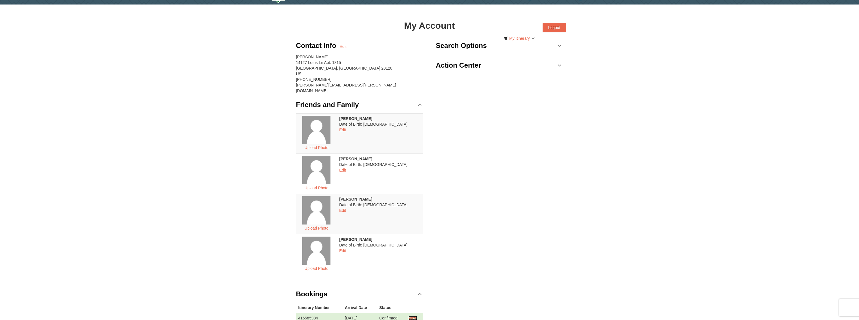
scroll to position [0, 0]
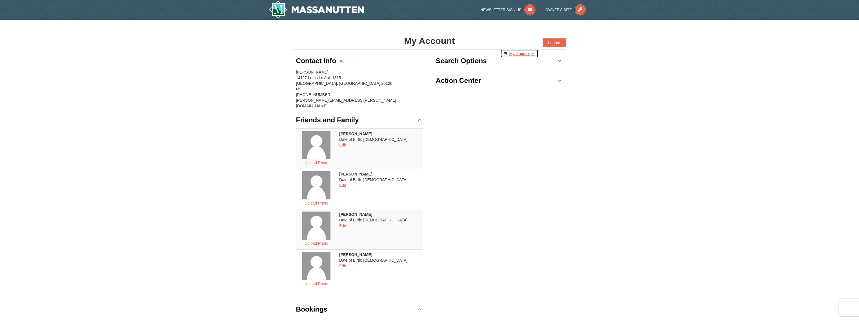
click at [526, 53] on link "My Itinerary" at bounding box center [519, 53] width 38 height 8
click at [516, 140] on div "Contact Info Edit [PERSON_NAME] [STREET_ADDRESS] [PHONE_NUMBER] [PERSON_NAME][E…" at bounding box center [429, 200] width 273 height 300
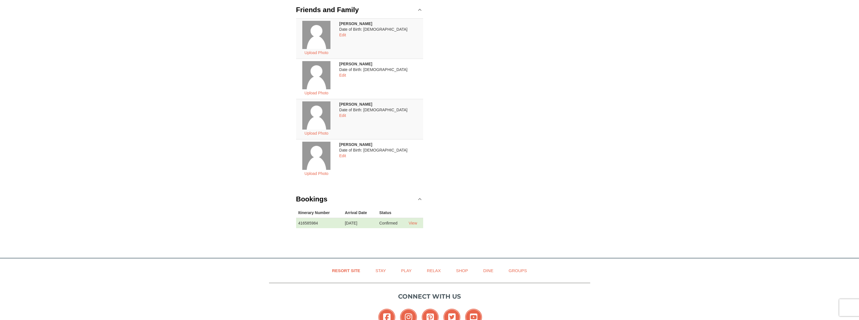
scroll to position [113, 0]
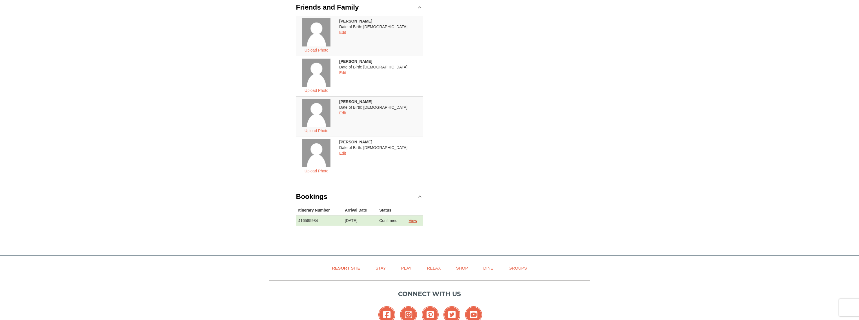
click at [416, 218] on link "View" at bounding box center [413, 220] width 8 height 5
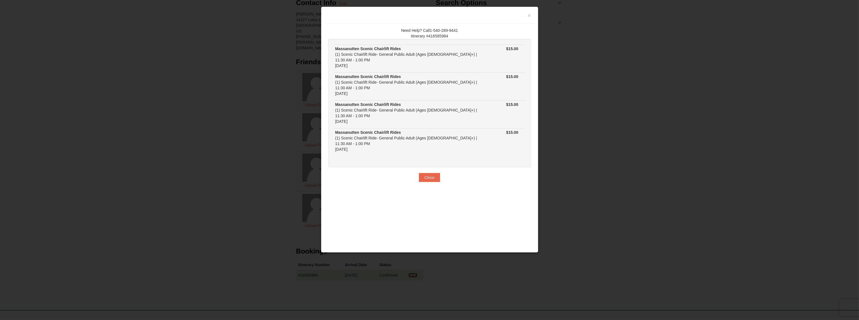
scroll to position [0, 0]
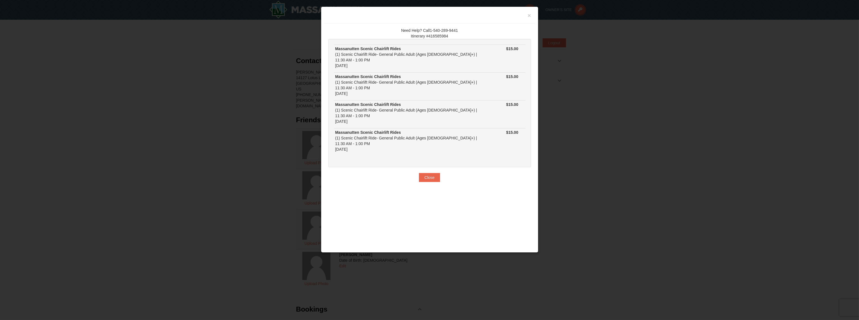
click at [468, 216] on div "× Need Help? Call1-540-289-9441 Itinerary #416585984 Massanutten Scenic Chairli…" at bounding box center [430, 129] width 218 height 246
click at [323, 189] on div "× Need Help? Call1-540-289-9441 Itinerary #416585984 Massanutten Scenic Chairli…" at bounding box center [430, 129] width 218 height 246
